Goal: Task Accomplishment & Management: Use online tool/utility

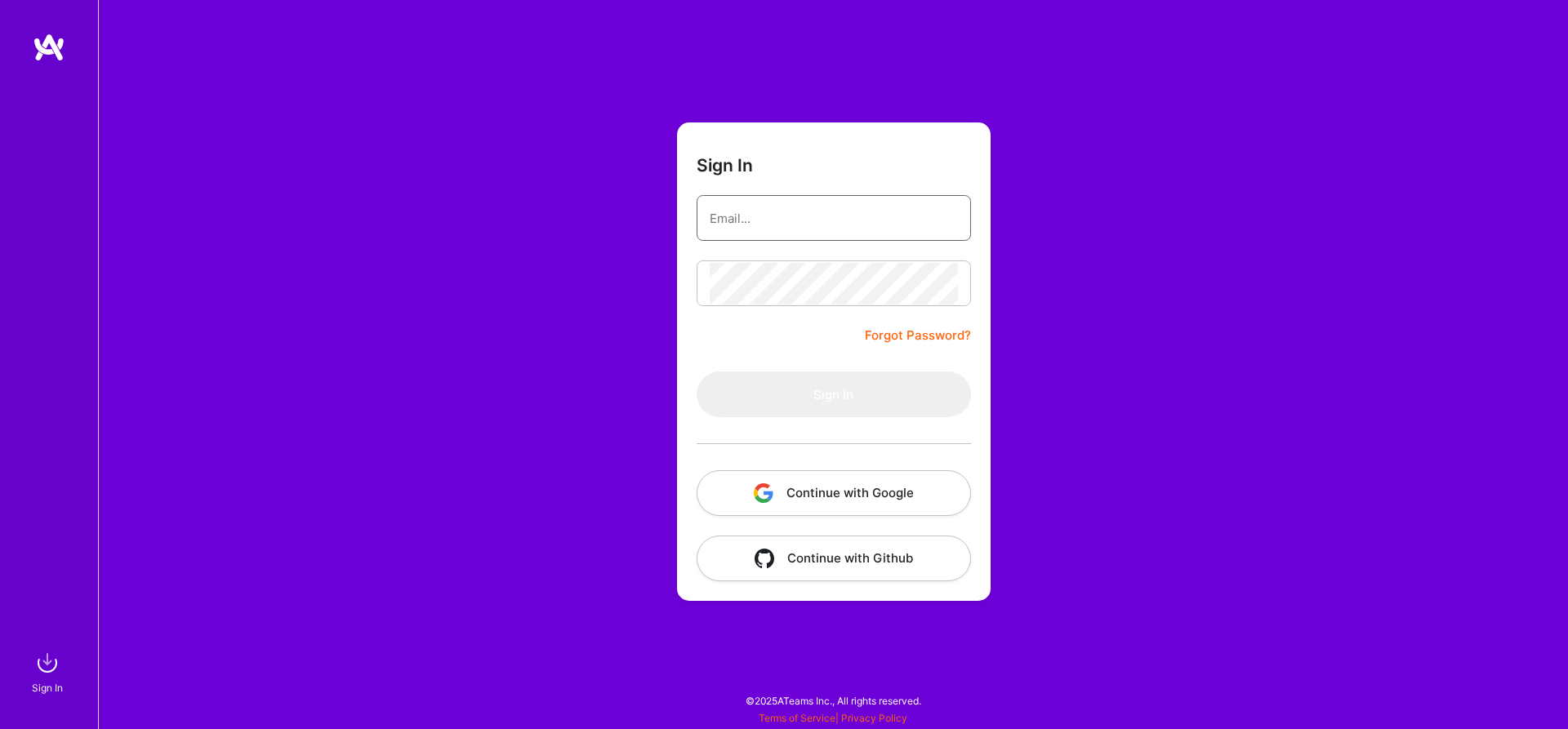
click at [913, 218] on input "email" at bounding box center [833, 218] width 248 height 41
type input "[PERSON_NAME][EMAIL_ADDRESS][PERSON_NAME][PERSON_NAME][DOMAIN_NAME]"
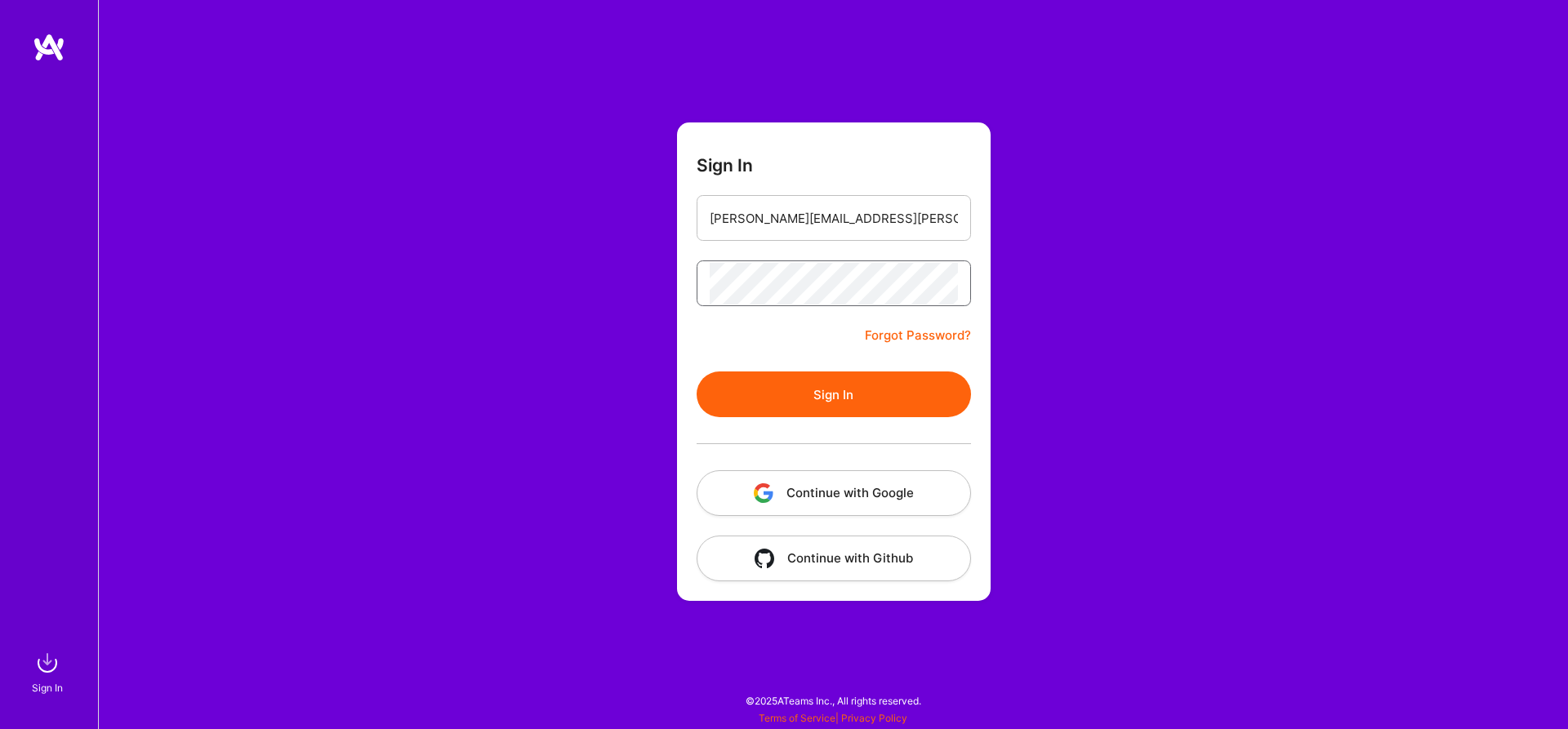
click at [696, 371] on button "Sign In" at bounding box center [833, 394] width 275 height 46
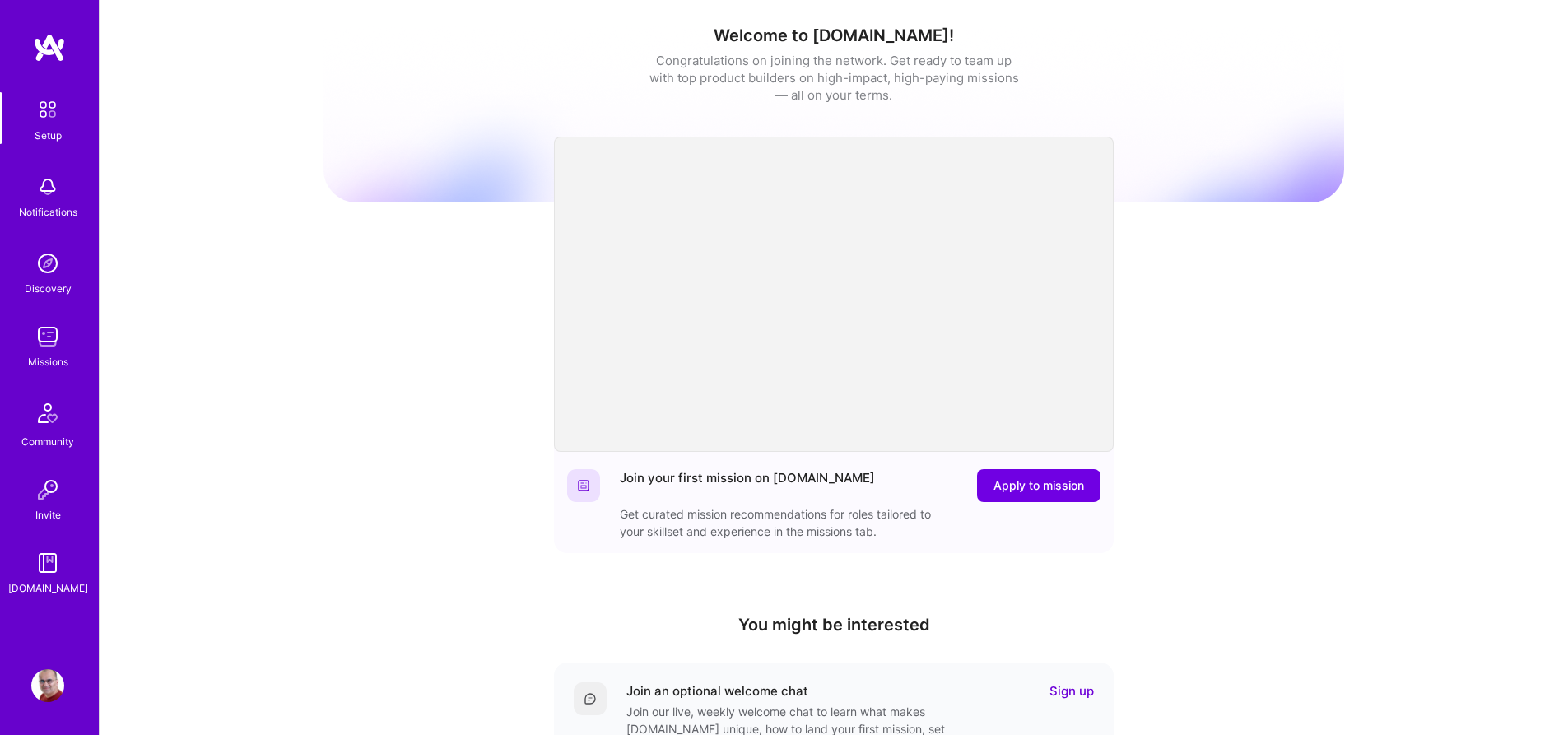
click at [48, 340] on img at bounding box center [47, 336] width 33 height 33
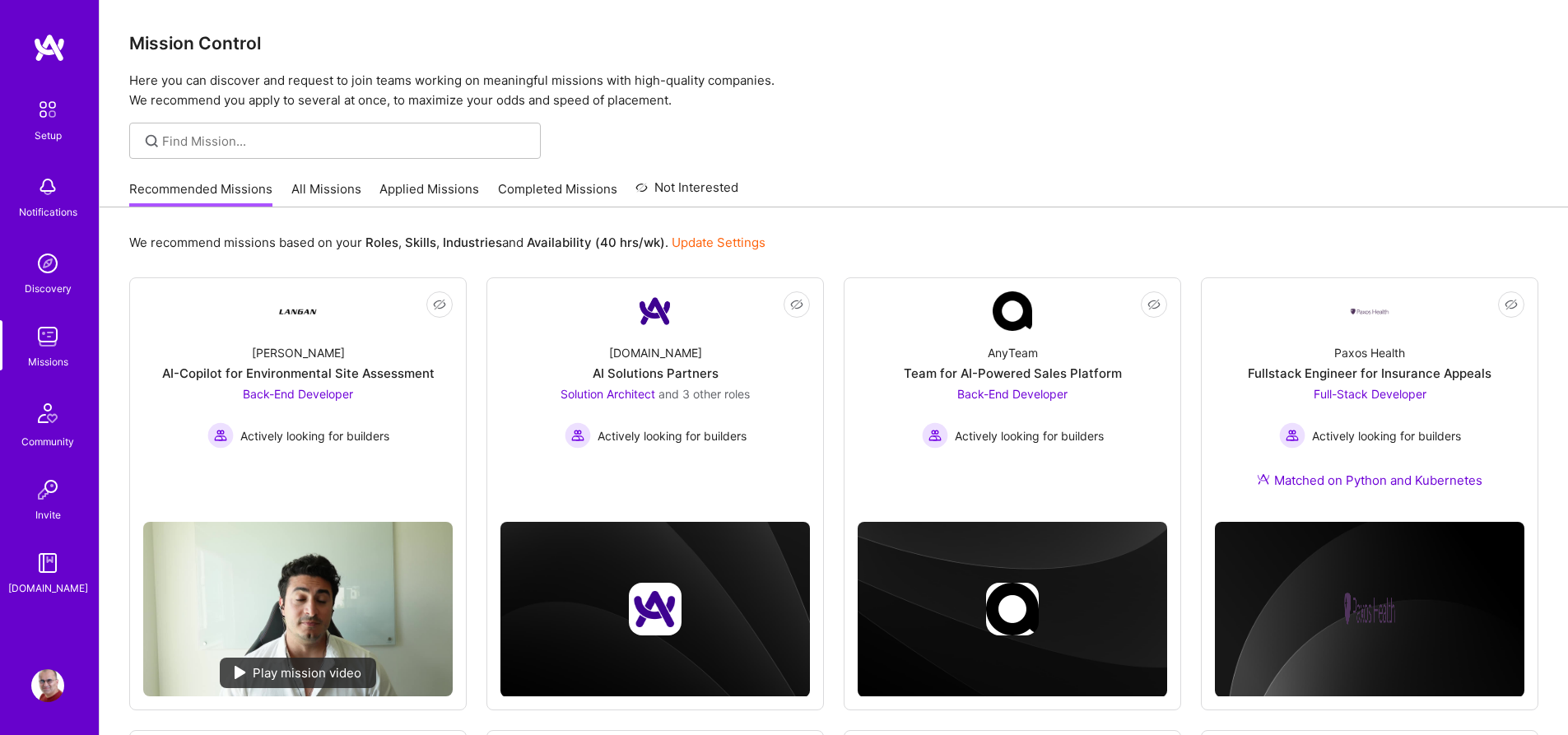
click at [343, 190] on link "All Missions" at bounding box center [326, 194] width 70 height 27
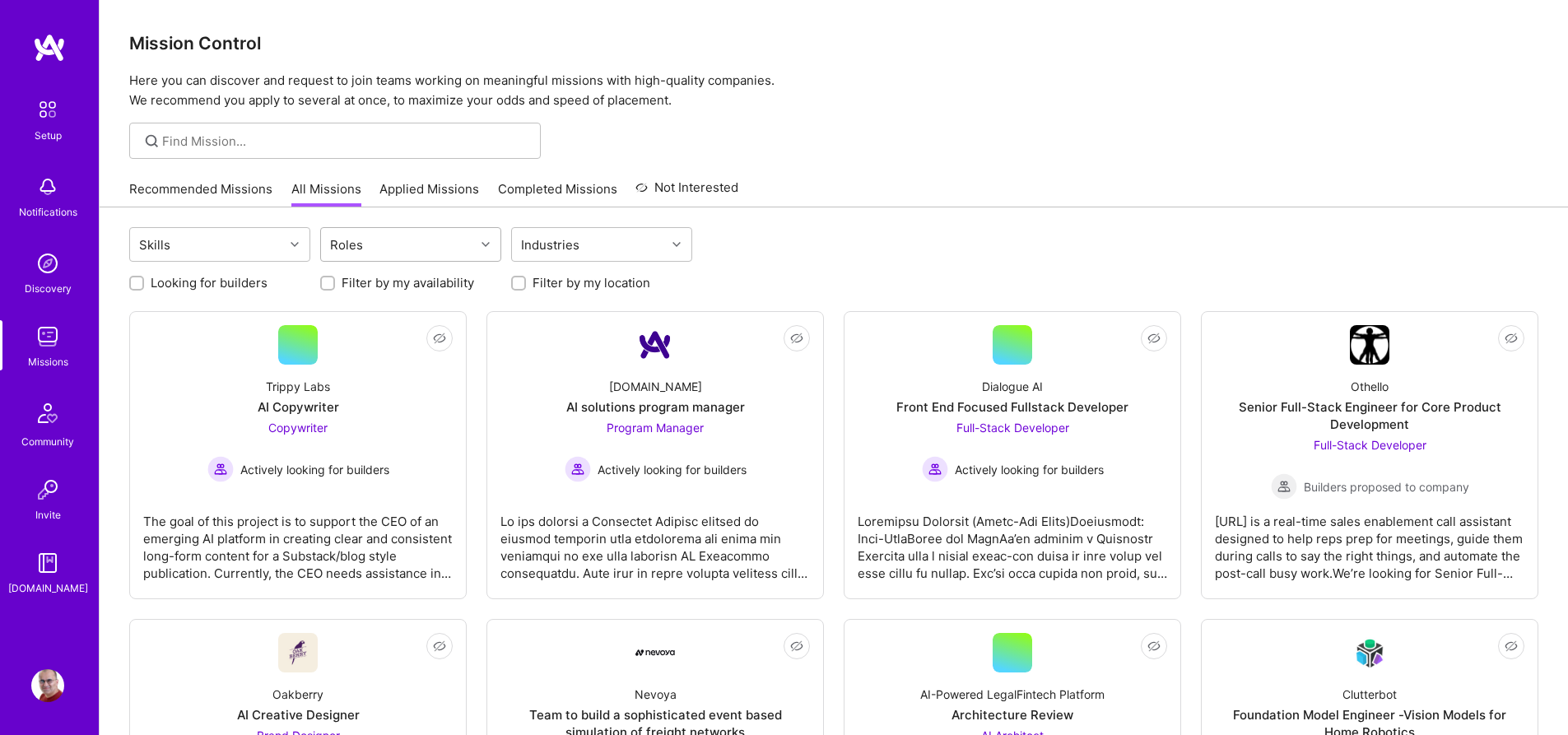
click at [433, 240] on div "Roles" at bounding box center [398, 244] width 154 height 33
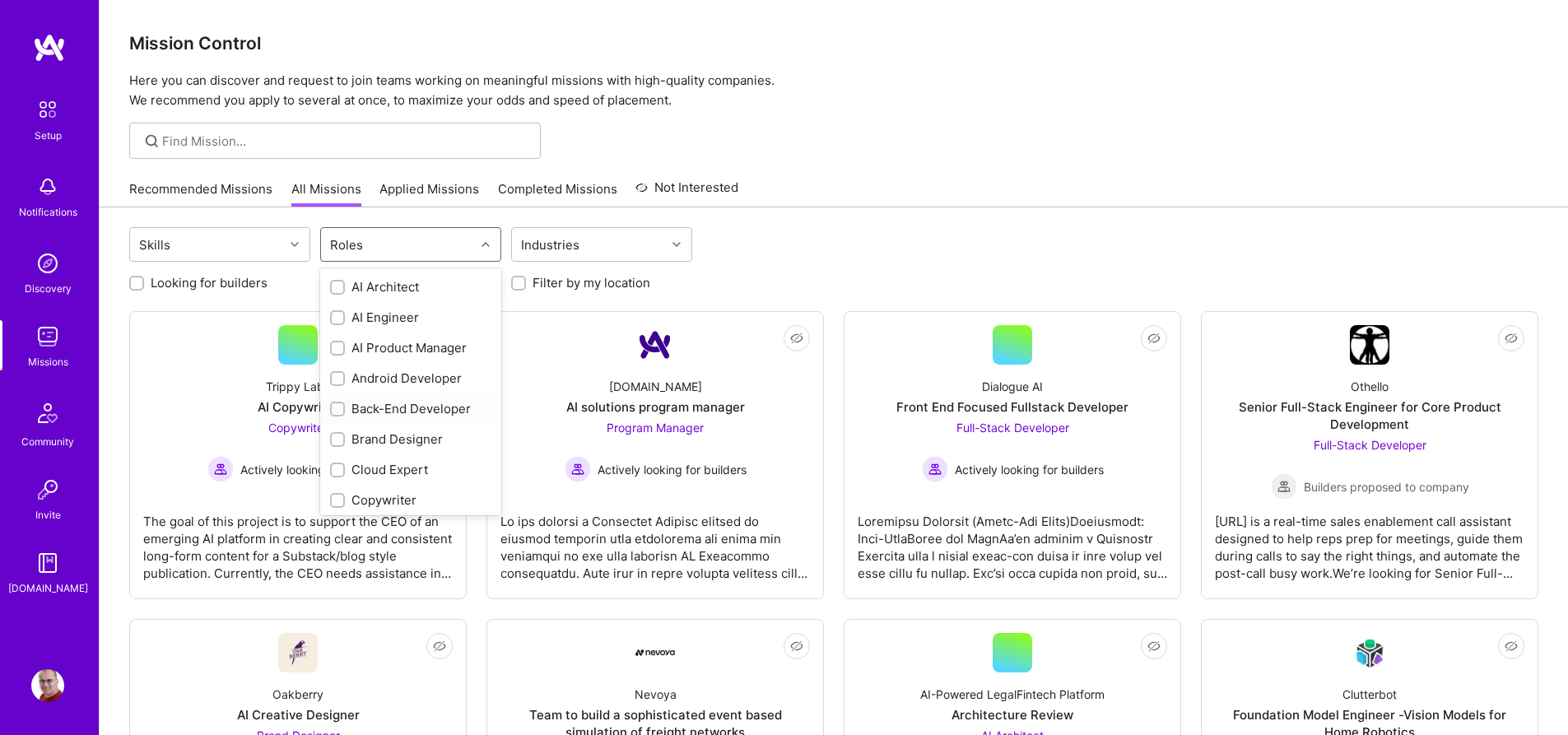
click at [418, 406] on div "Back-End Developer" at bounding box center [410, 408] width 162 height 17
checkbox input "true"
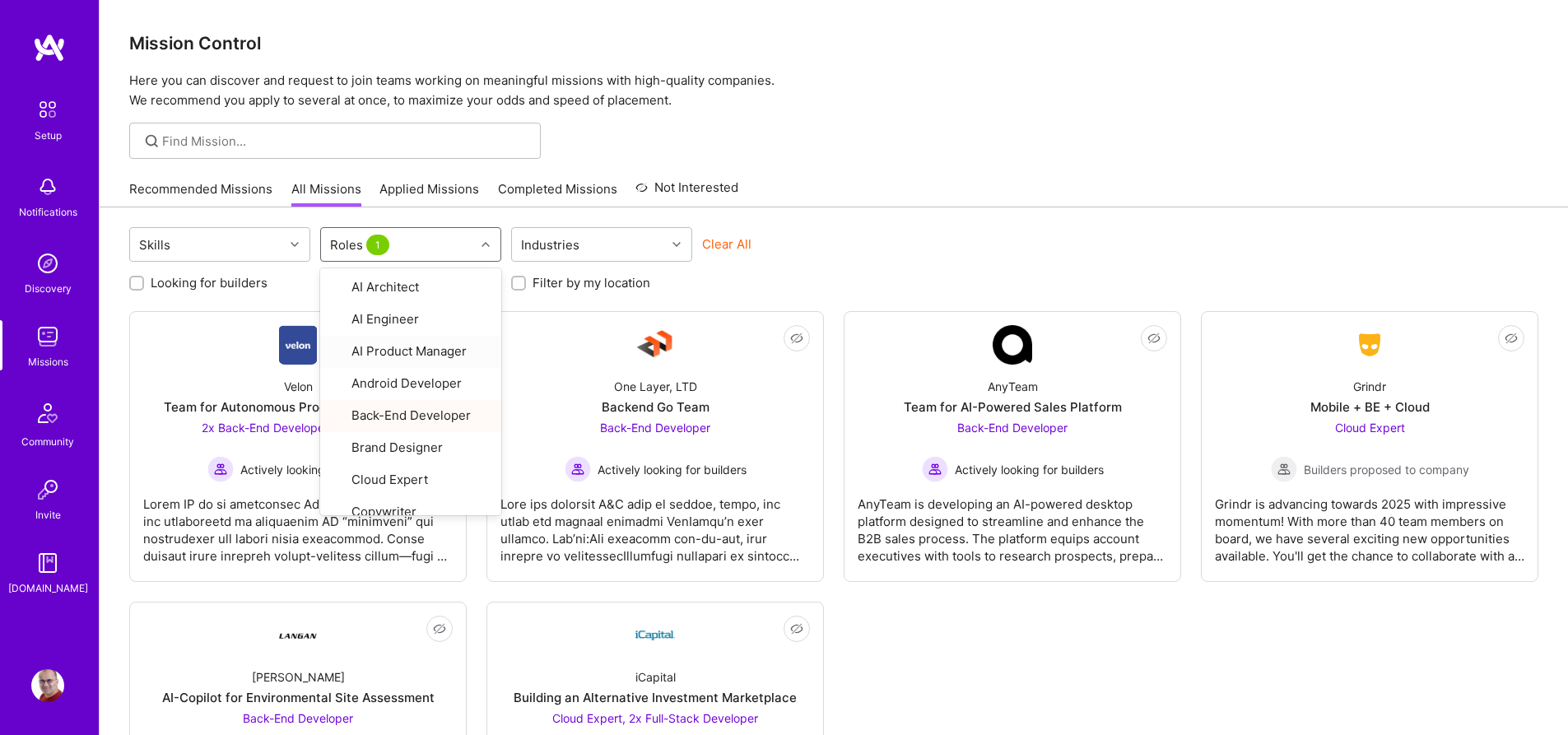
click at [252, 279] on label "Looking for builders" at bounding box center [209, 282] width 117 height 17
click at [144, 279] on input "Looking for builders" at bounding box center [138, 283] width 11 height 11
checkbox input "true"
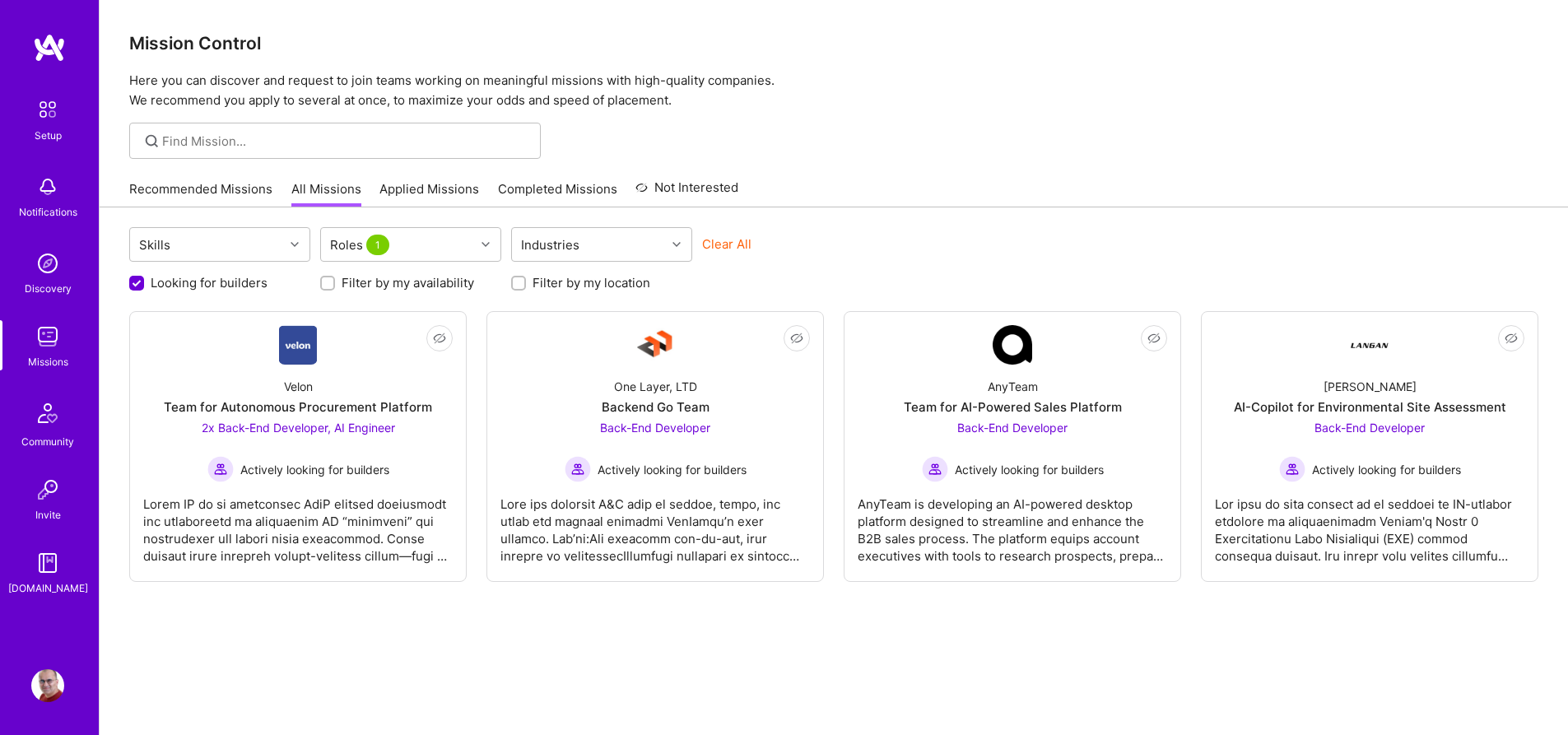
scroll to position [1, 0]
click at [1216, 67] on div "Mission Control Here you can discover and request to join teams working on mean…" at bounding box center [833, 54] width 1468 height 111
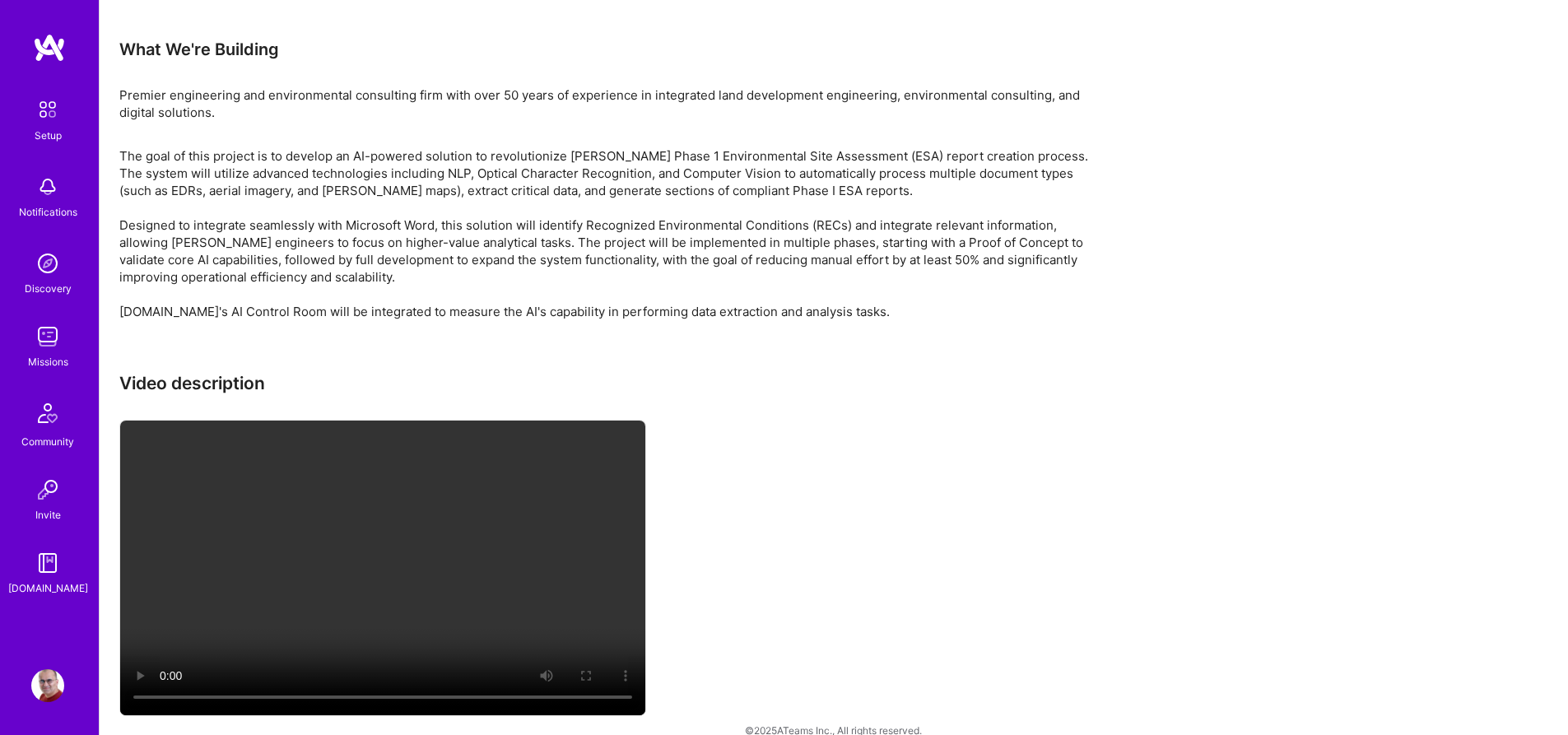
scroll to position [2977, 0]
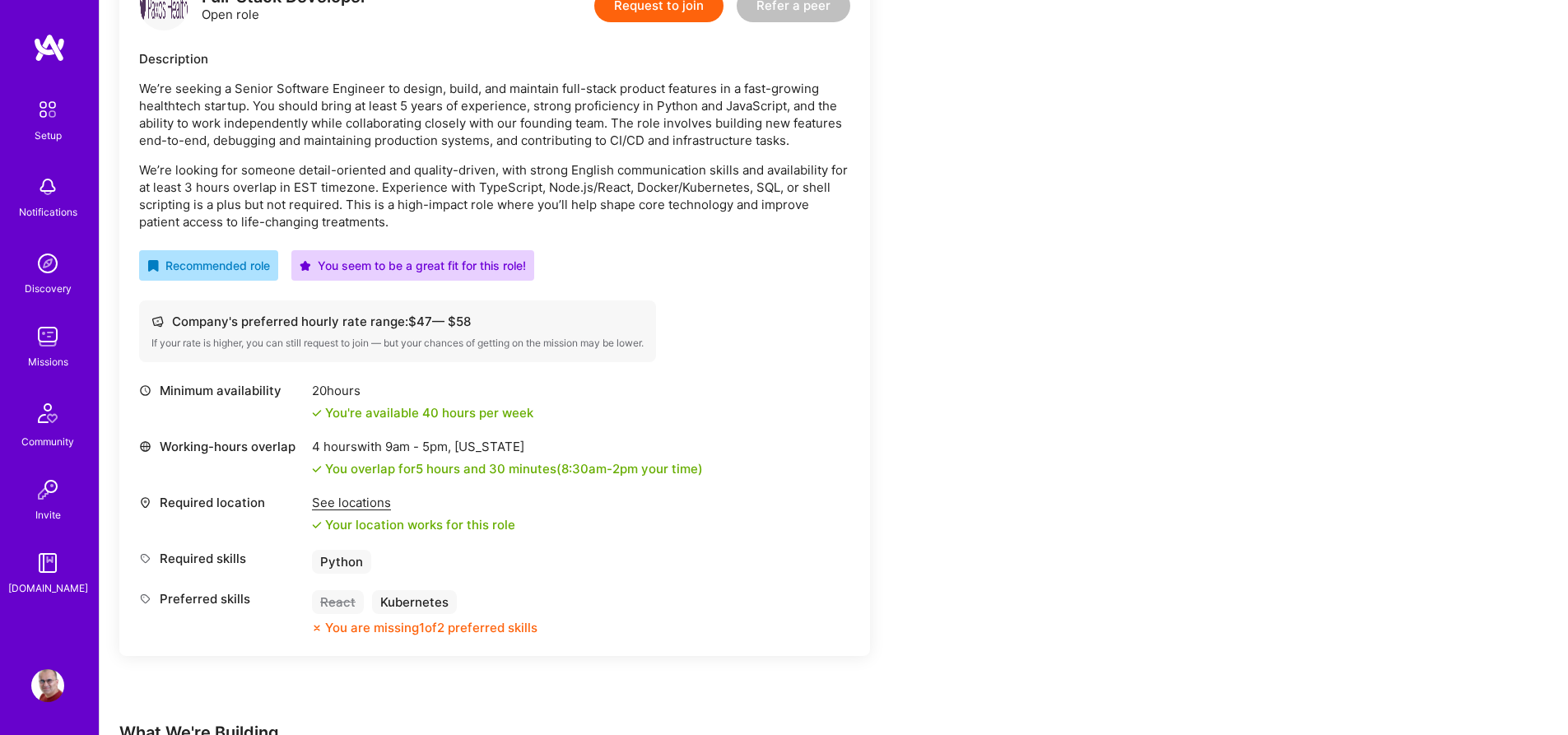
scroll to position [464, 0]
